Goal: Transaction & Acquisition: Book appointment/travel/reservation

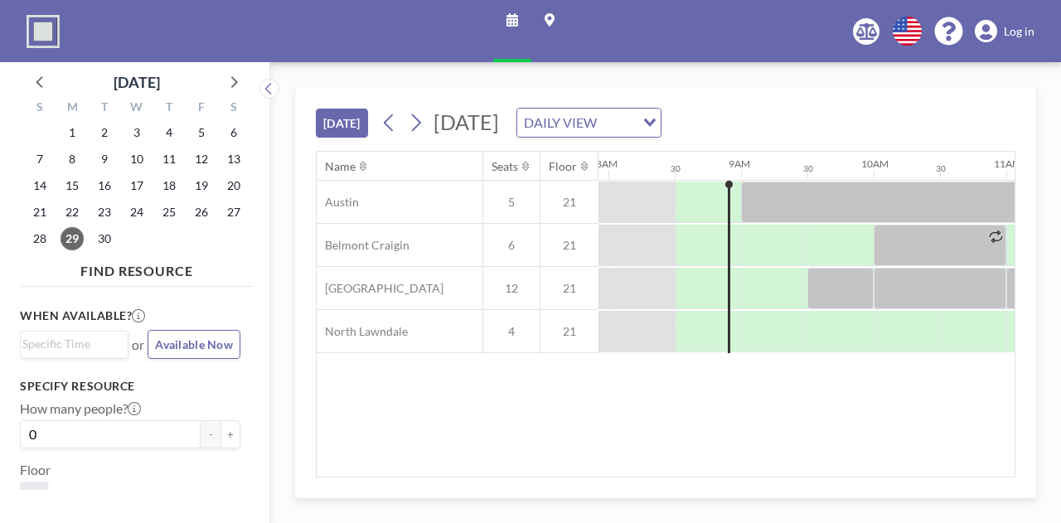
scroll to position [0, 1061]
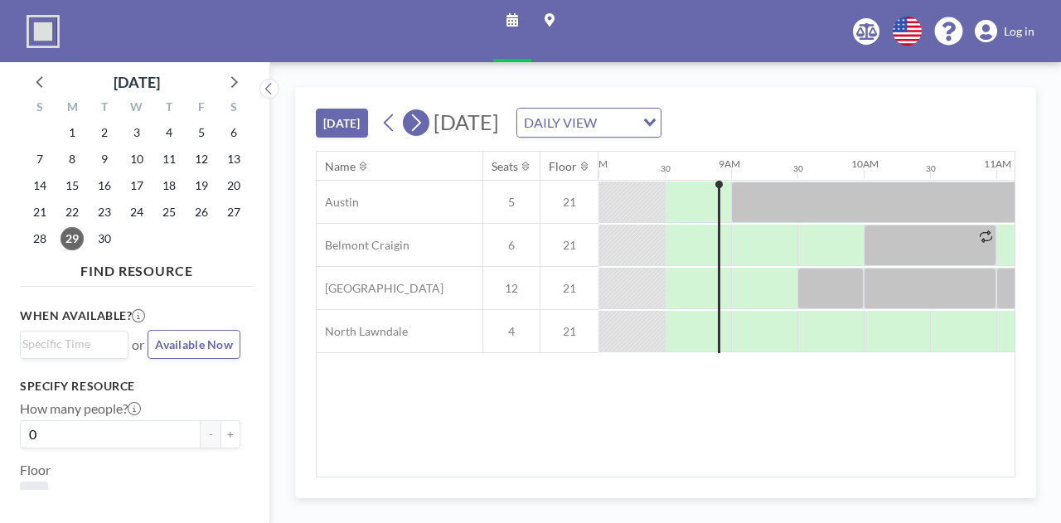
click at [422, 117] on icon at bounding box center [416, 122] width 16 height 25
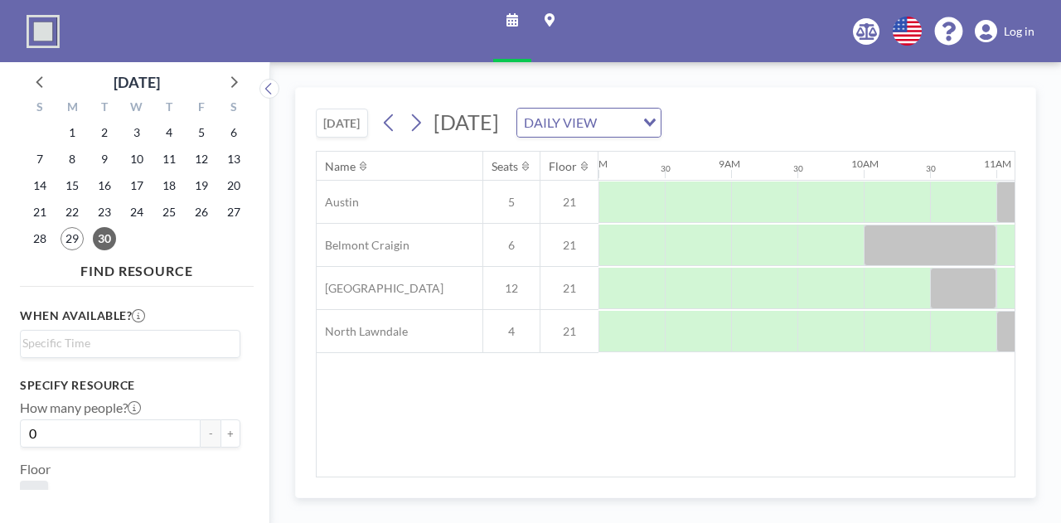
scroll to position [0, 1198]
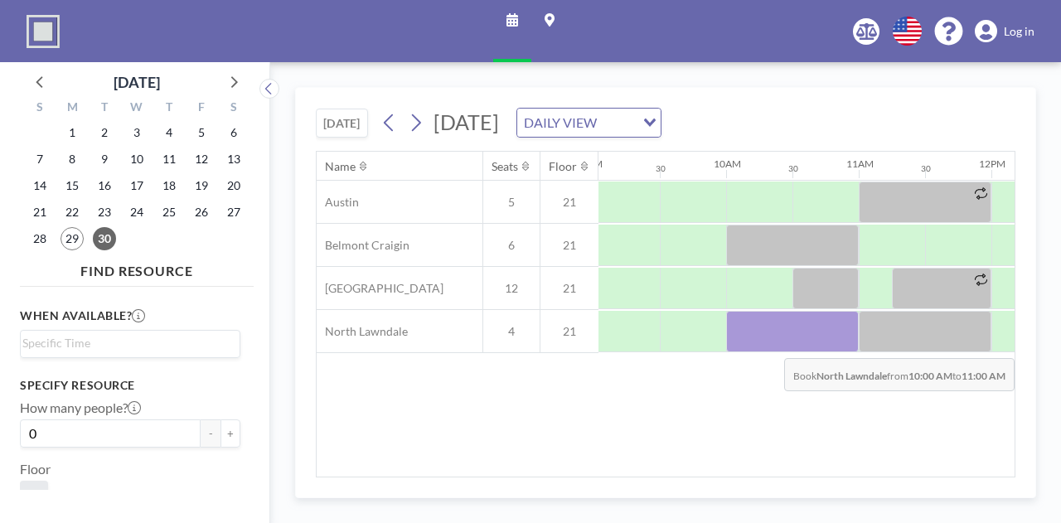
drag, startPoint x: 741, startPoint y: 341, endPoint x: 807, endPoint y: 344, distance: 66.4
click at [807, 344] on div at bounding box center [792, 331] width 133 height 41
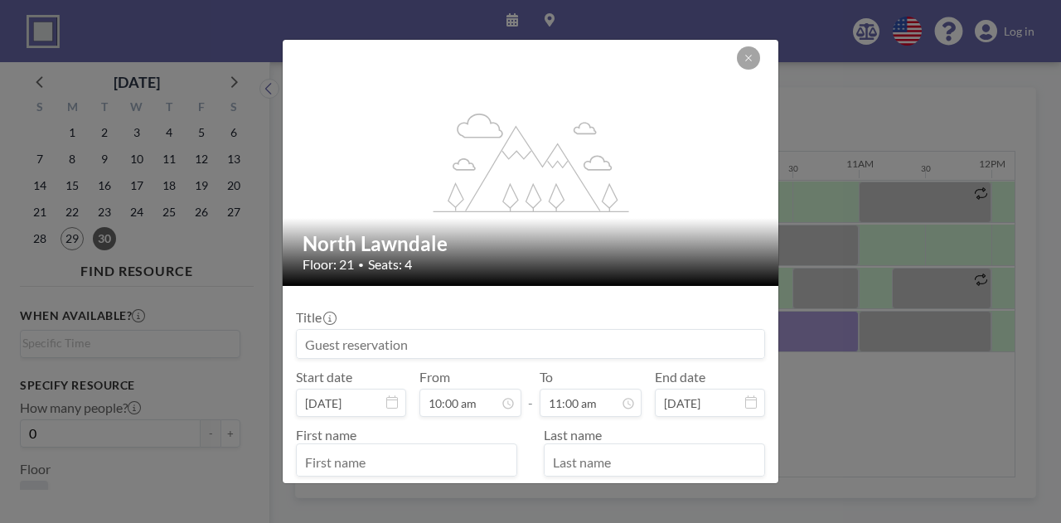
click at [484, 347] on input at bounding box center [530, 344] width 467 height 28
type input "[PERSON_NAME]'s Booking"
click at [479, 452] on input "text" at bounding box center [407, 461] width 220 height 28
type input "Desirae"
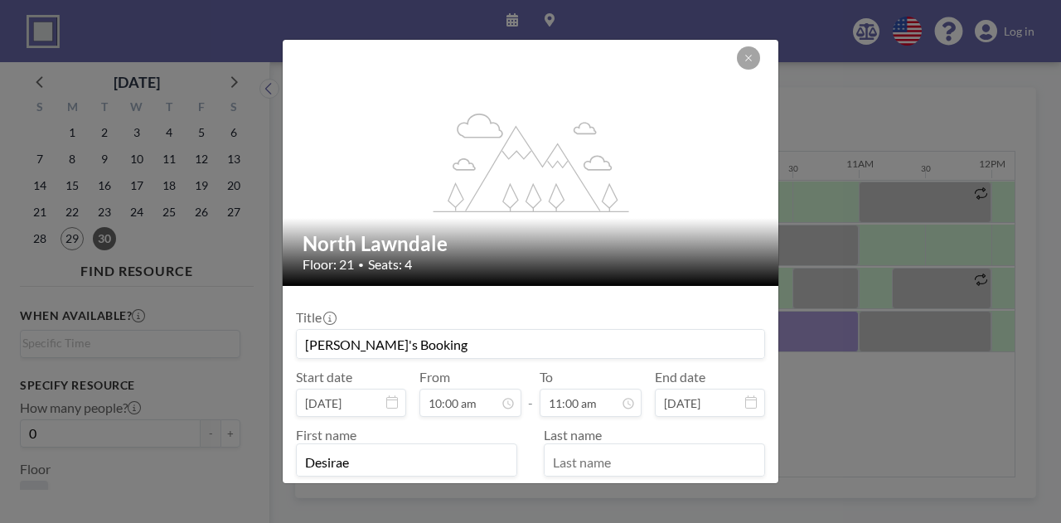
click at [603, 457] on input "text" at bounding box center [654, 461] width 220 height 28
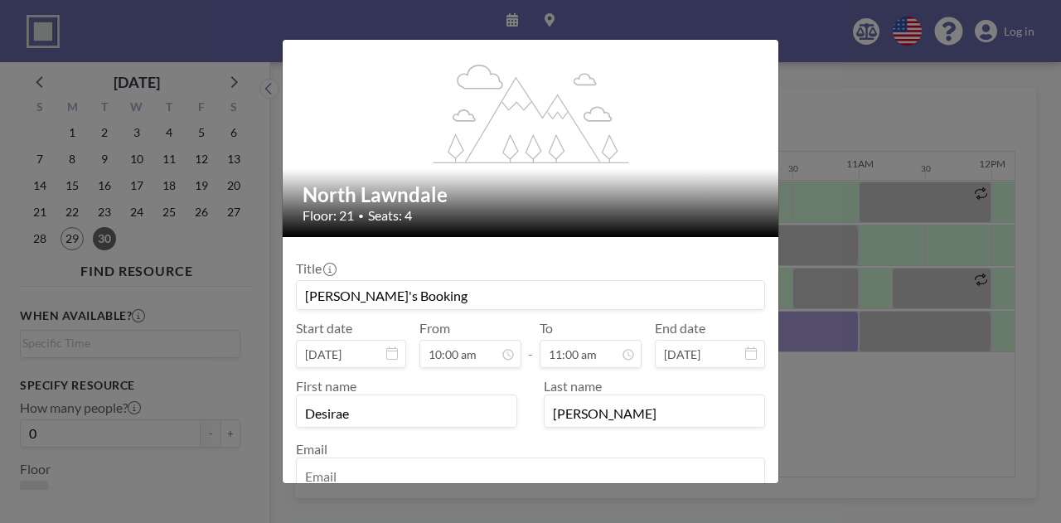
scroll to position [83, 0]
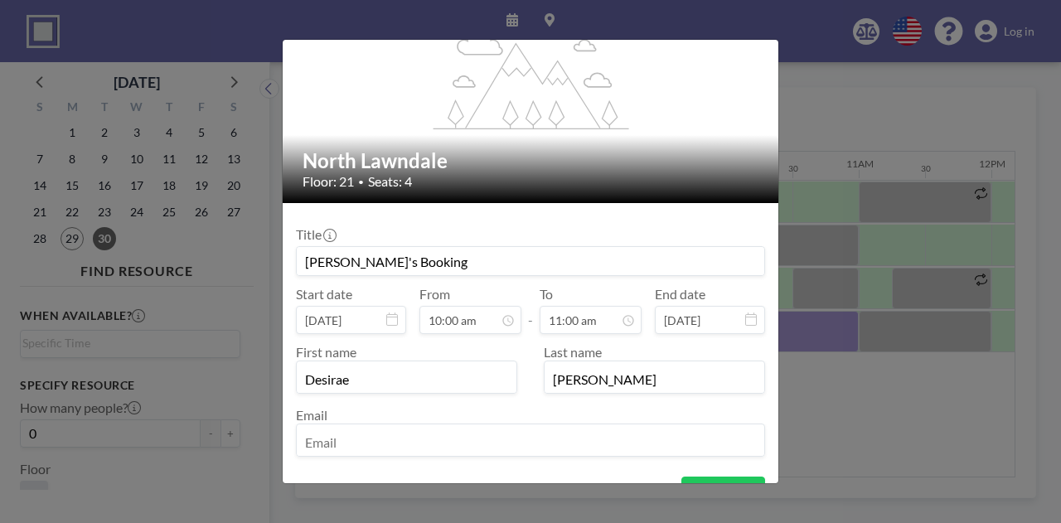
type input "[PERSON_NAME]"
click at [484, 428] on input "email" at bounding box center [530, 442] width 467 height 28
type input "[EMAIL_ADDRESS][DOMAIN_NAME]"
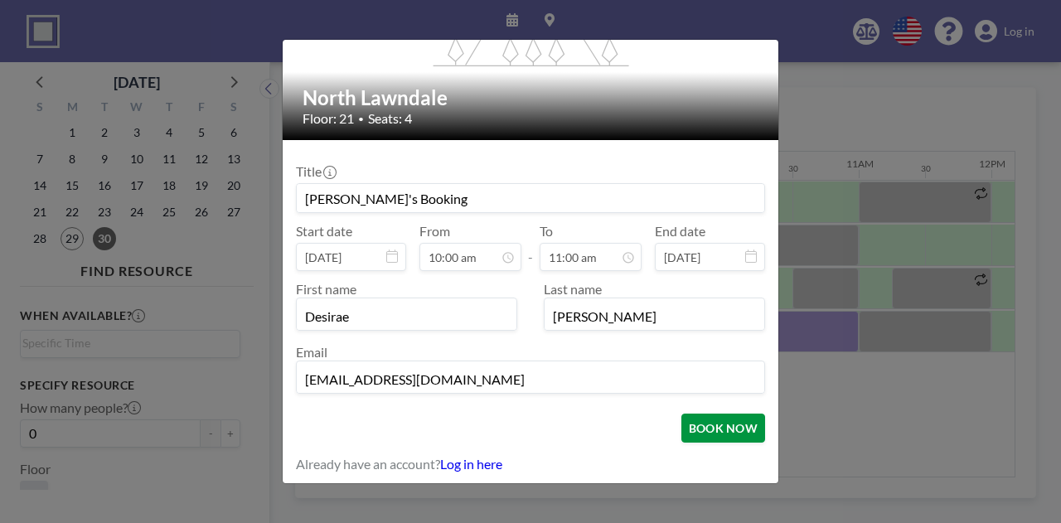
click at [704, 428] on button "BOOK NOW" at bounding box center [723, 428] width 84 height 29
